Goal: Information Seeking & Learning: Learn about a topic

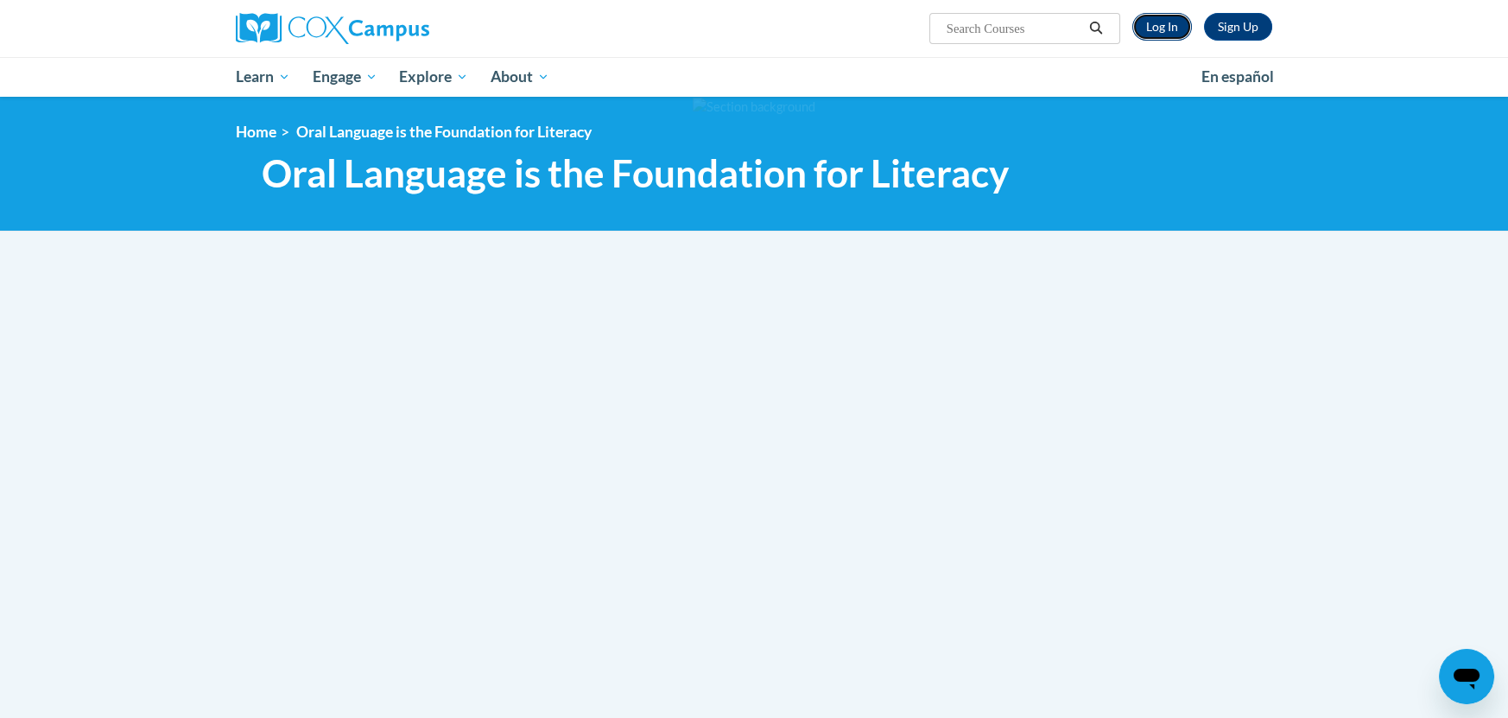
click at [1174, 30] on link "Log In" at bounding box center [1162, 27] width 60 height 28
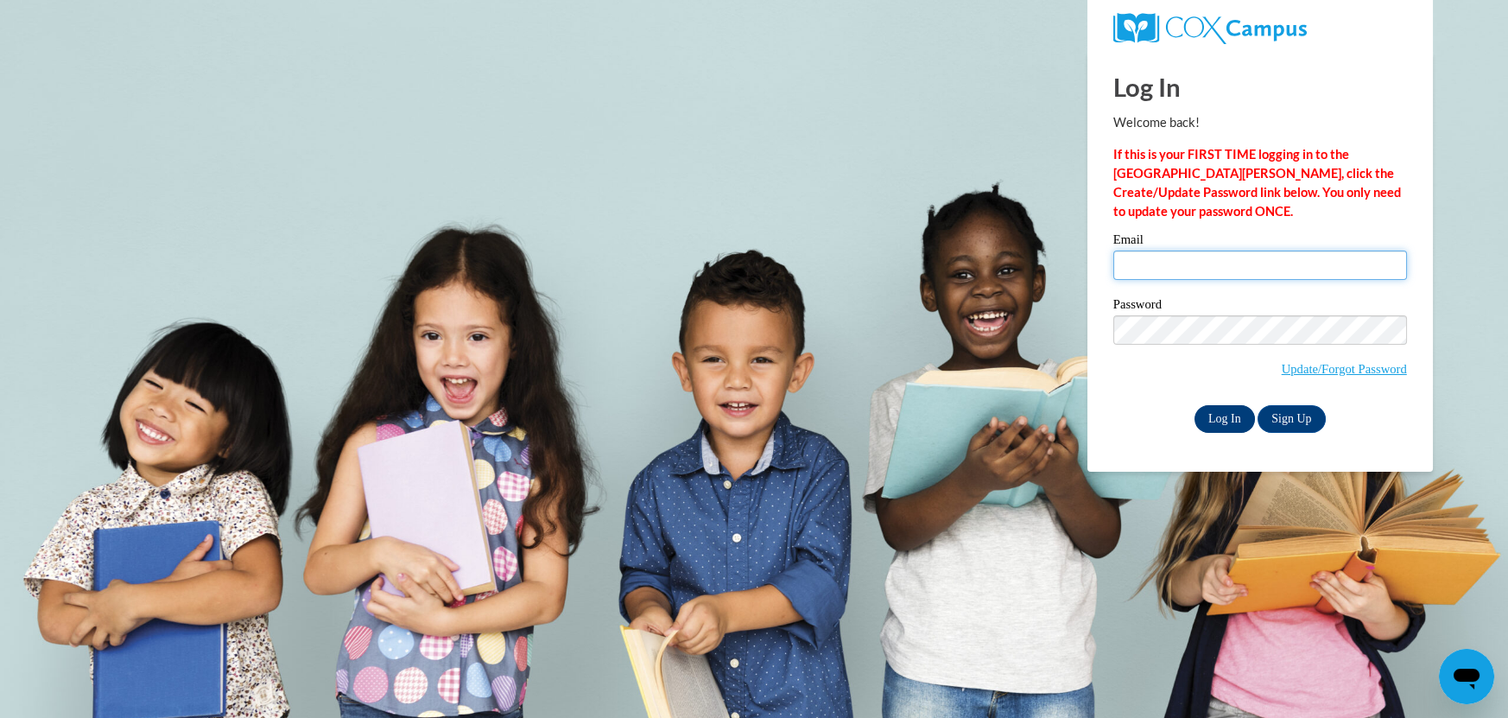
type input "croush@sdb.k12.wi.us"
click at [1227, 419] on input "Log In" at bounding box center [1224, 419] width 60 height 28
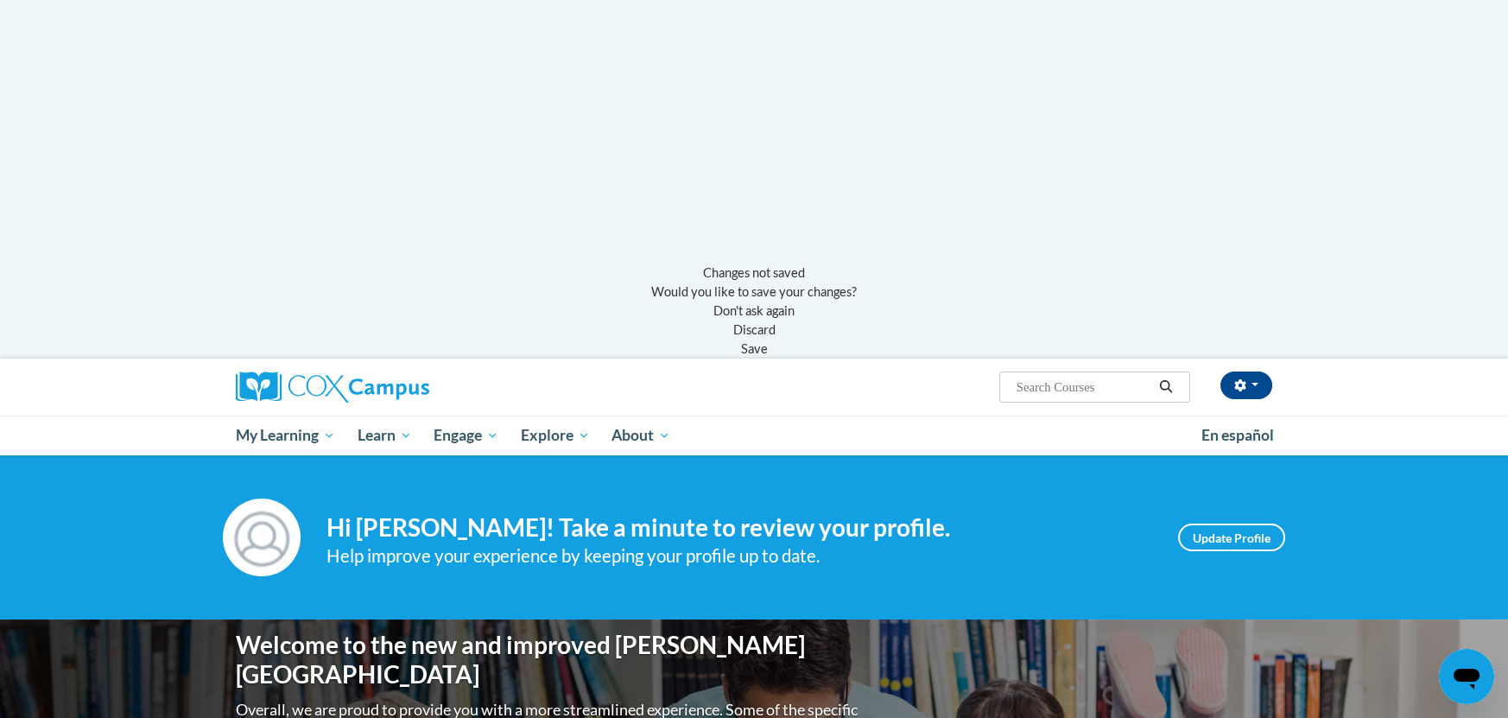
scroll to position [456, 0]
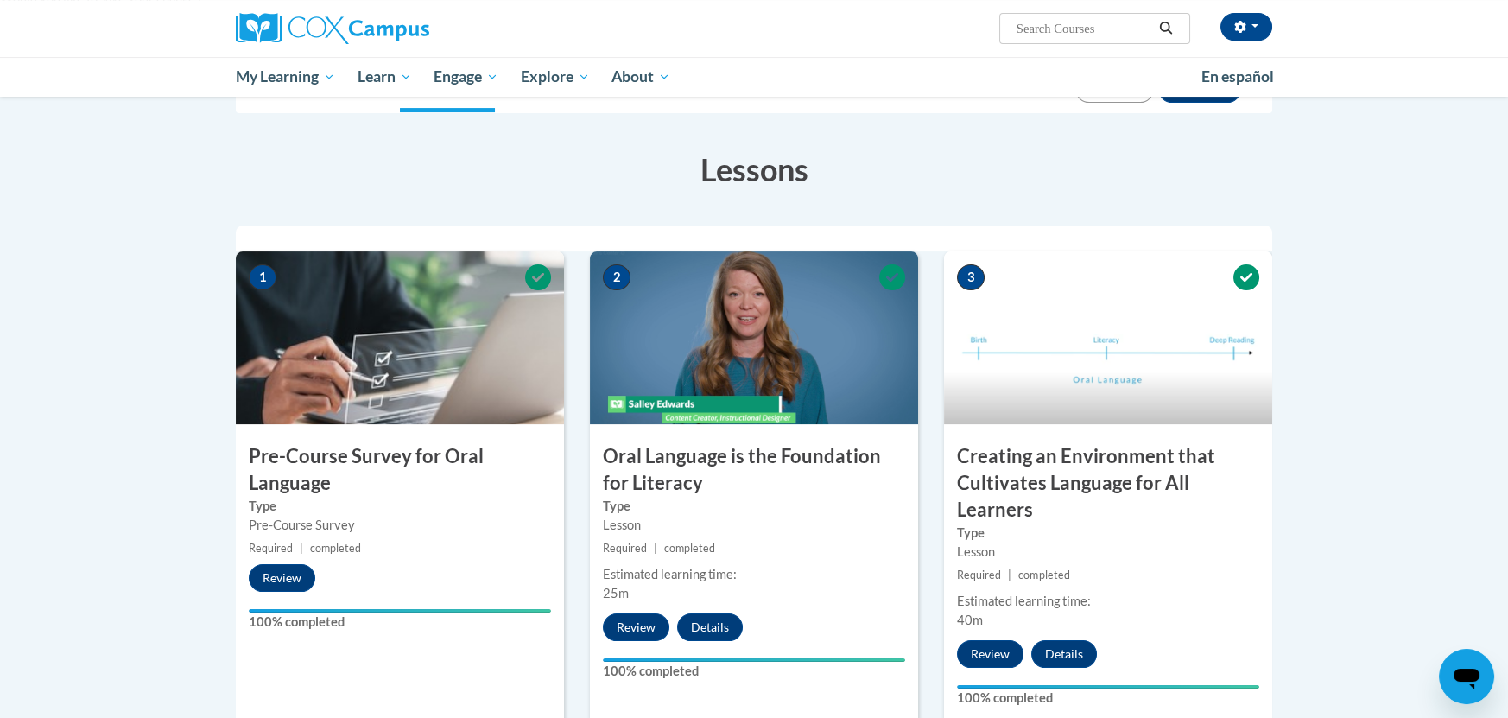
scroll to position [1041, 0]
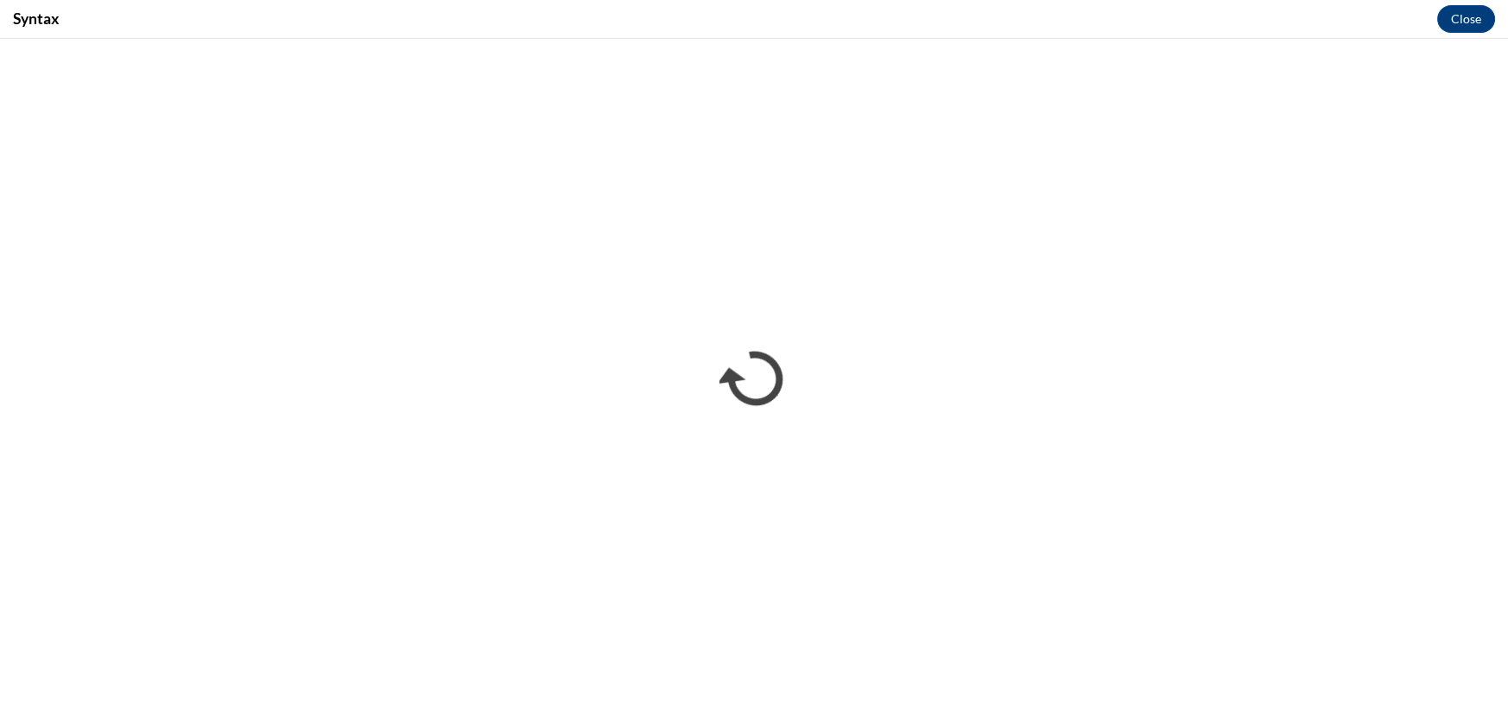
scroll to position [0, 0]
